Goal: Task Accomplishment & Management: Manage account settings

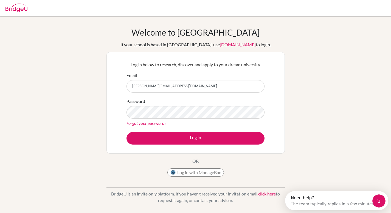
type input "[PERSON_NAME][EMAIL_ADDRESS][DOMAIN_NAME]"
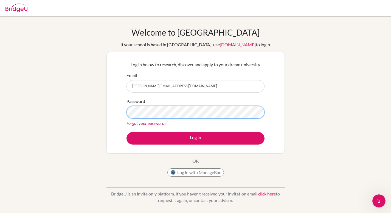
click at [126, 132] on button "Log in" at bounding box center [195, 138] width 138 height 13
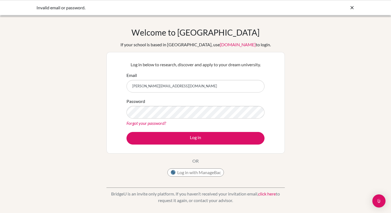
click at [126, 132] on button "Log in" at bounding box center [195, 138] width 138 height 13
